Goal: Transaction & Acquisition: Purchase product/service

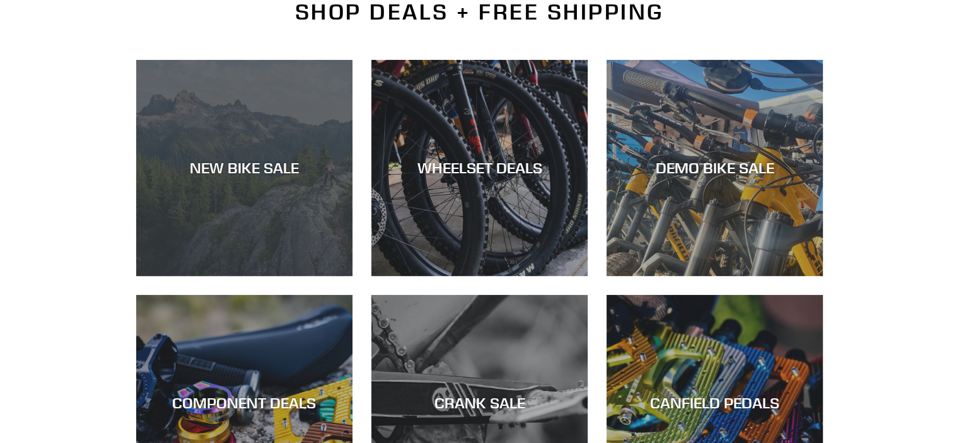
scroll to position [315, 0]
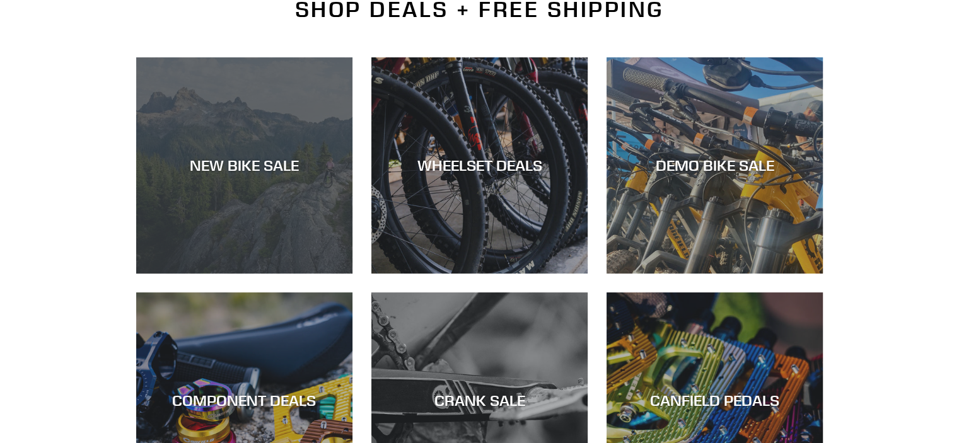
click at [260, 168] on div "NEW BIKE SALE" at bounding box center [244, 165] width 216 height 18
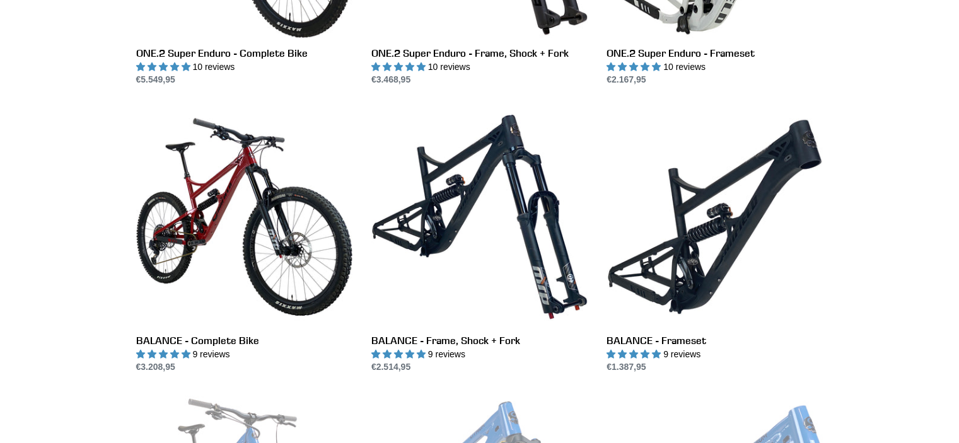
scroll to position [1118, 0]
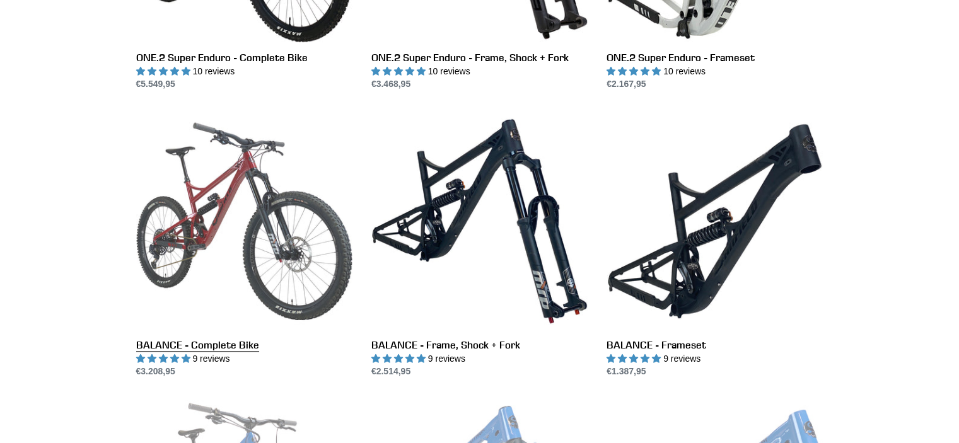
click at [298, 216] on link "BALANCE - Complete Bike" at bounding box center [244, 245] width 216 height 265
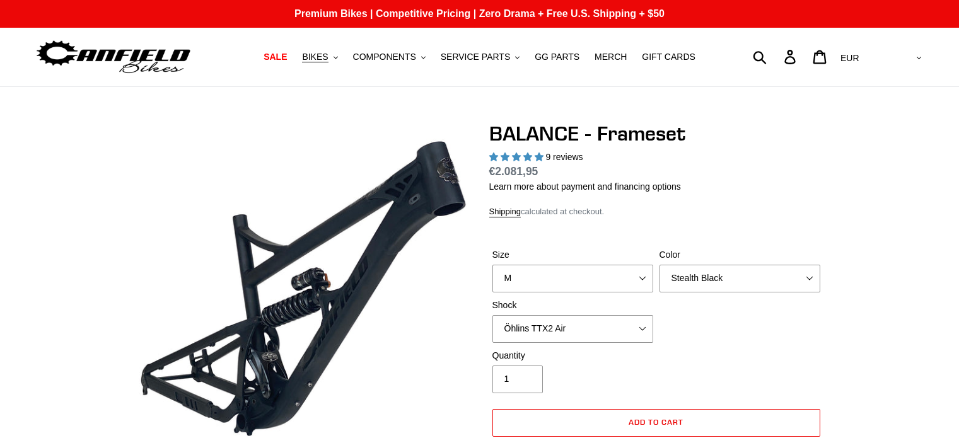
select select "M"
select select "Stealth Black"
select select "Öhlins TTX2 Air"
select select "highest-rating"
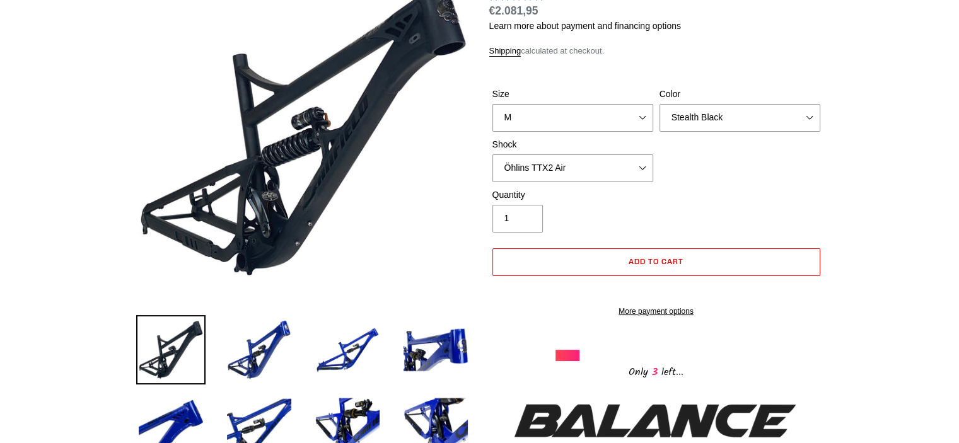
scroll to position [159, 0]
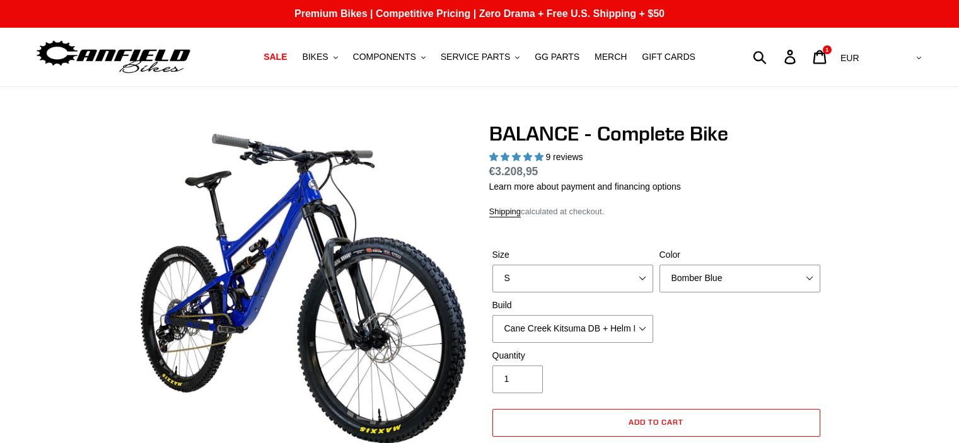
select select "highest-rating"
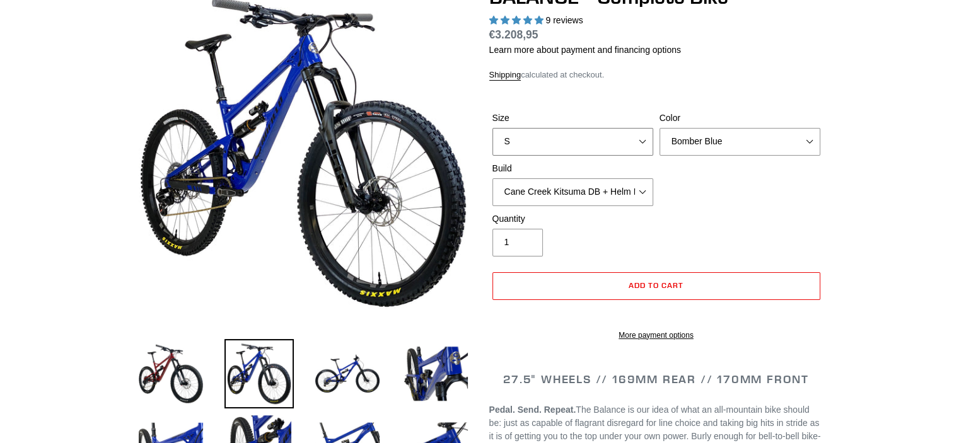
click at [604, 149] on select "S M L XL" at bounding box center [572, 142] width 161 height 28
click at [492, 128] on select "S M L XL" at bounding box center [572, 142] width 161 height 28
click at [603, 128] on select "S M L XL" at bounding box center [572, 142] width 161 height 28
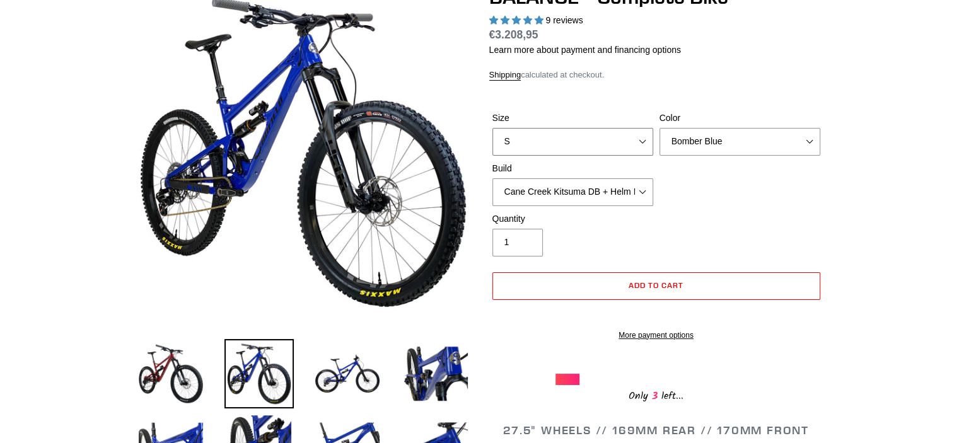
select select "M"
click at [492, 128] on select "S M L XL" at bounding box center [572, 142] width 161 height 28
click at [568, 188] on select "Cane Creek Kitsuma DB + Helm MKII + SRAM GX Cane Creek Kitsuma DB + Helm MKII +…" at bounding box center [572, 192] width 161 height 28
select select "RockShox Vivid ULT + Zeb ULT + SRAM GX"
click at [492, 178] on select "Cane Creek Kitsuma DB + Helm MKII + SRAM GX Cane Creek Kitsuma DB + Helm MKII +…" at bounding box center [572, 192] width 161 height 28
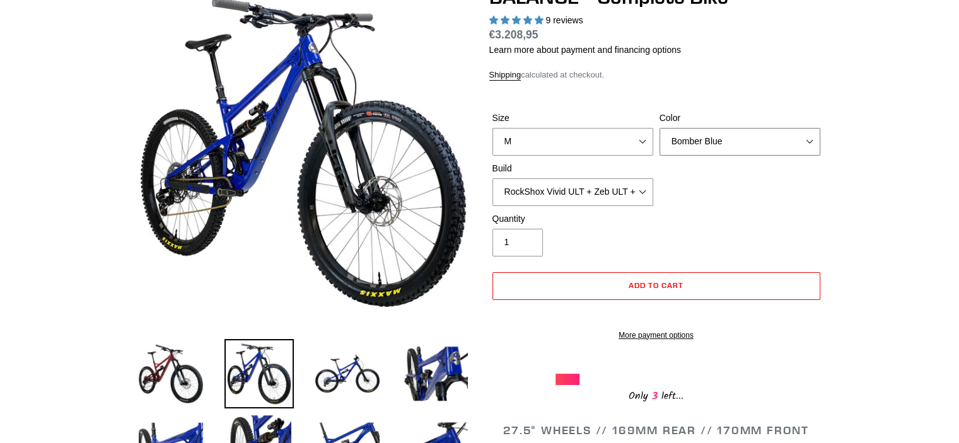
click at [731, 149] on select "Bomber Blue Goat's Blood Stealth Black" at bounding box center [739, 142] width 161 height 28
select select "Stealth Black"
click at [659, 128] on select "Bomber Blue Goat's Blood Stealth Black" at bounding box center [739, 142] width 161 height 28
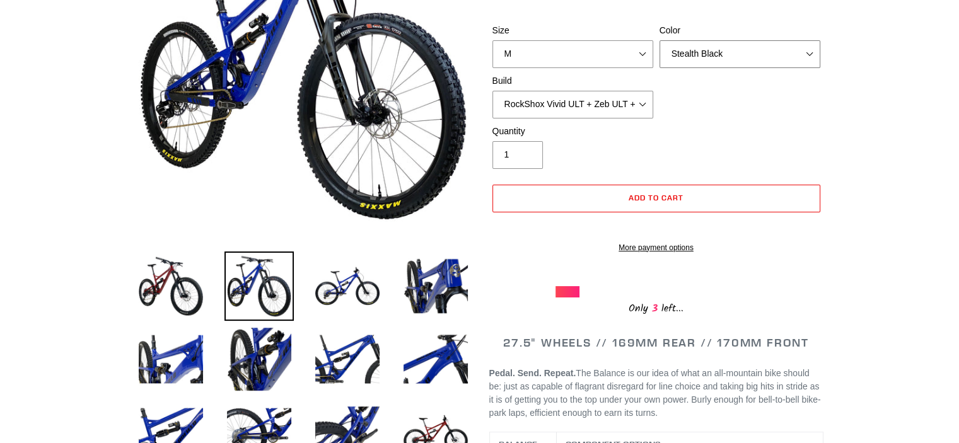
scroll to position [223, 0]
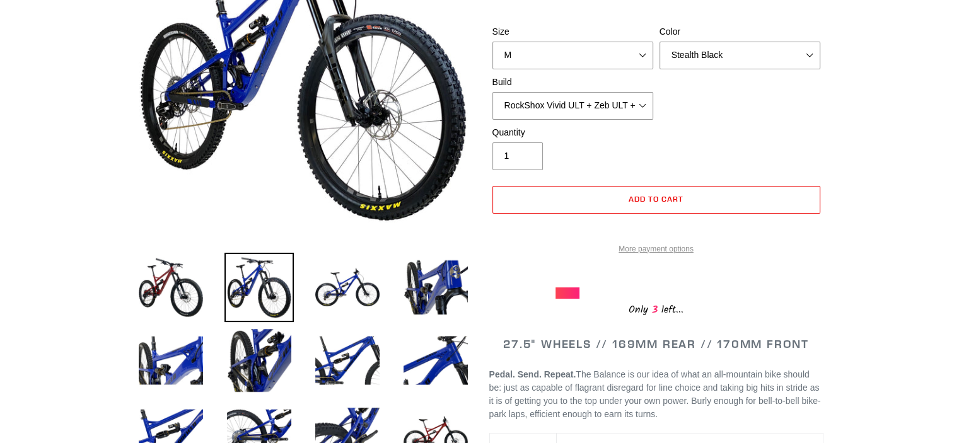
click at [638, 255] on link "More payment options" at bounding box center [656, 248] width 328 height 11
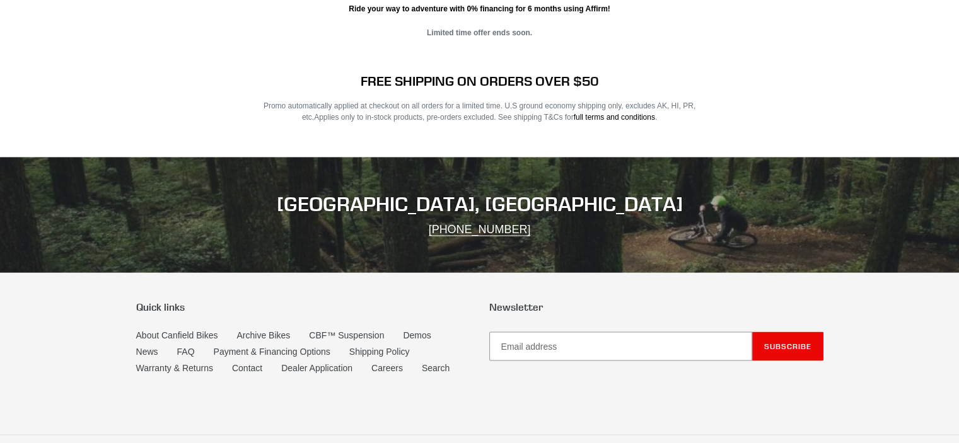
scroll to position [2498, 0]
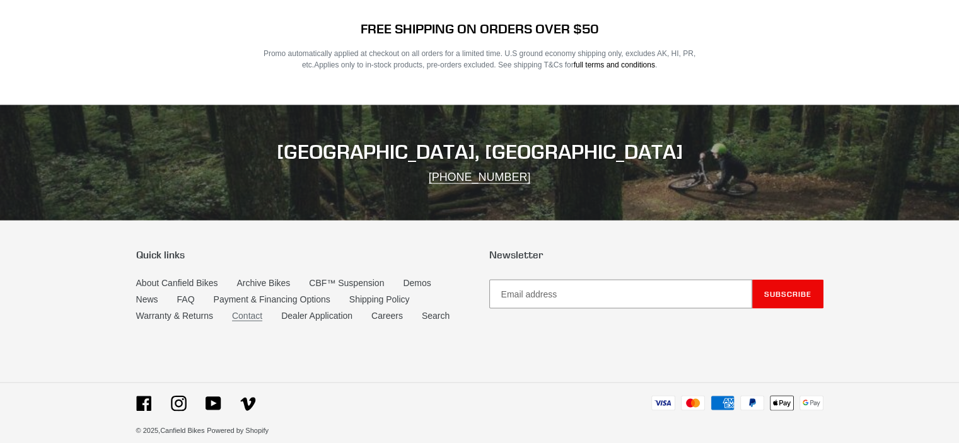
click at [245, 311] on link "Contact" at bounding box center [247, 316] width 30 height 11
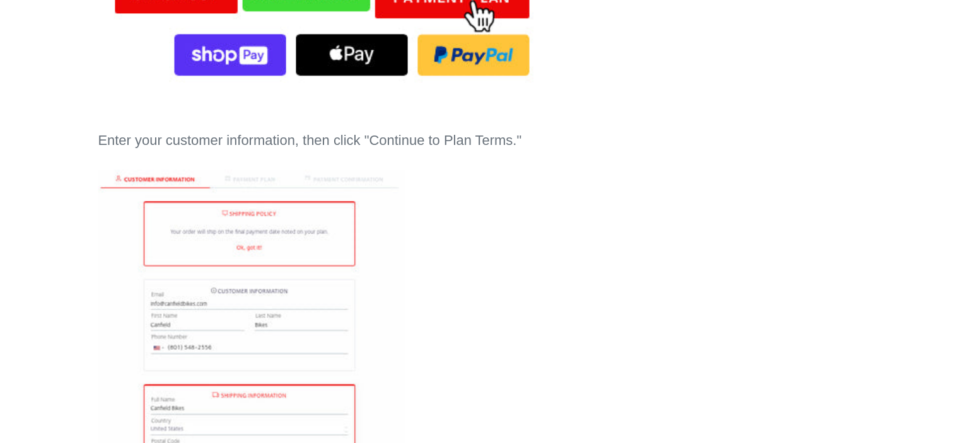
scroll to position [2267, 0]
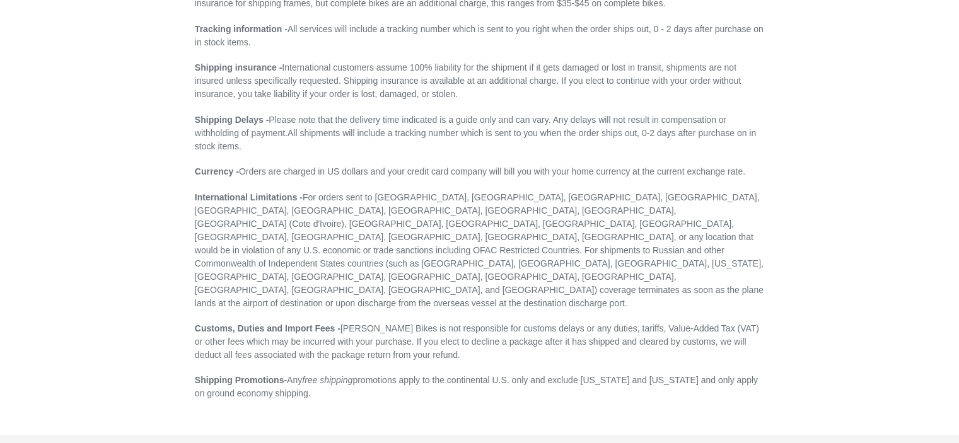
scroll to position [260, 0]
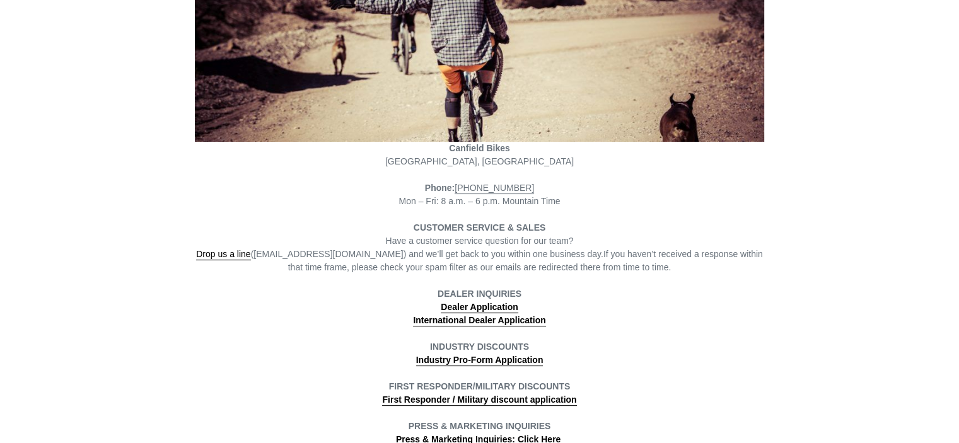
scroll to position [248, 0]
click at [222, 253] on link "Drop us a line" at bounding box center [223, 253] width 54 height 11
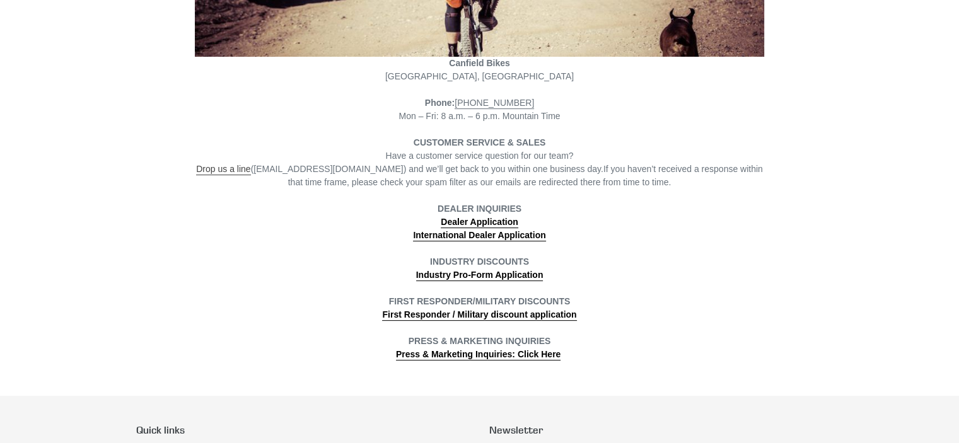
scroll to position [359, 0]
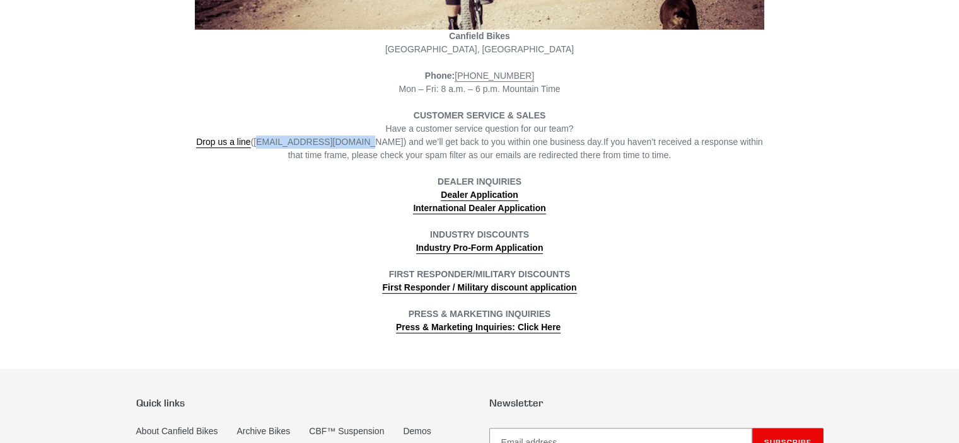
drag, startPoint x: 262, startPoint y: 141, endPoint x: 354, endPoint y: 142, distance: 92.0
click at [354, 142] on span "Drop us a line ([EMAIL_ADDRESS][DOMAIN_NAME]) and we’ll get back to you within …" at bounding box center [399, 142] width 407 height 11
copy span "[EMAIL_ADDRESS][DOMAIN_NAME]"
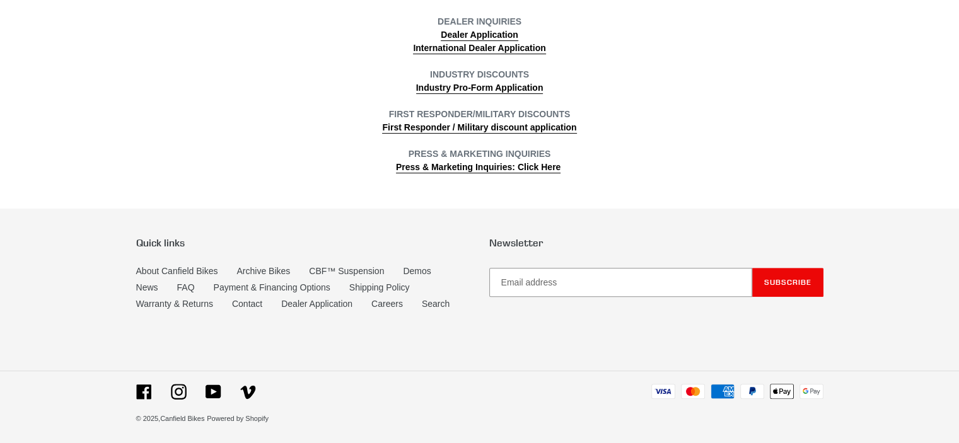
scroll to position [523, 0]
